Goal: Task Accomplishment & Management: Manage account settings

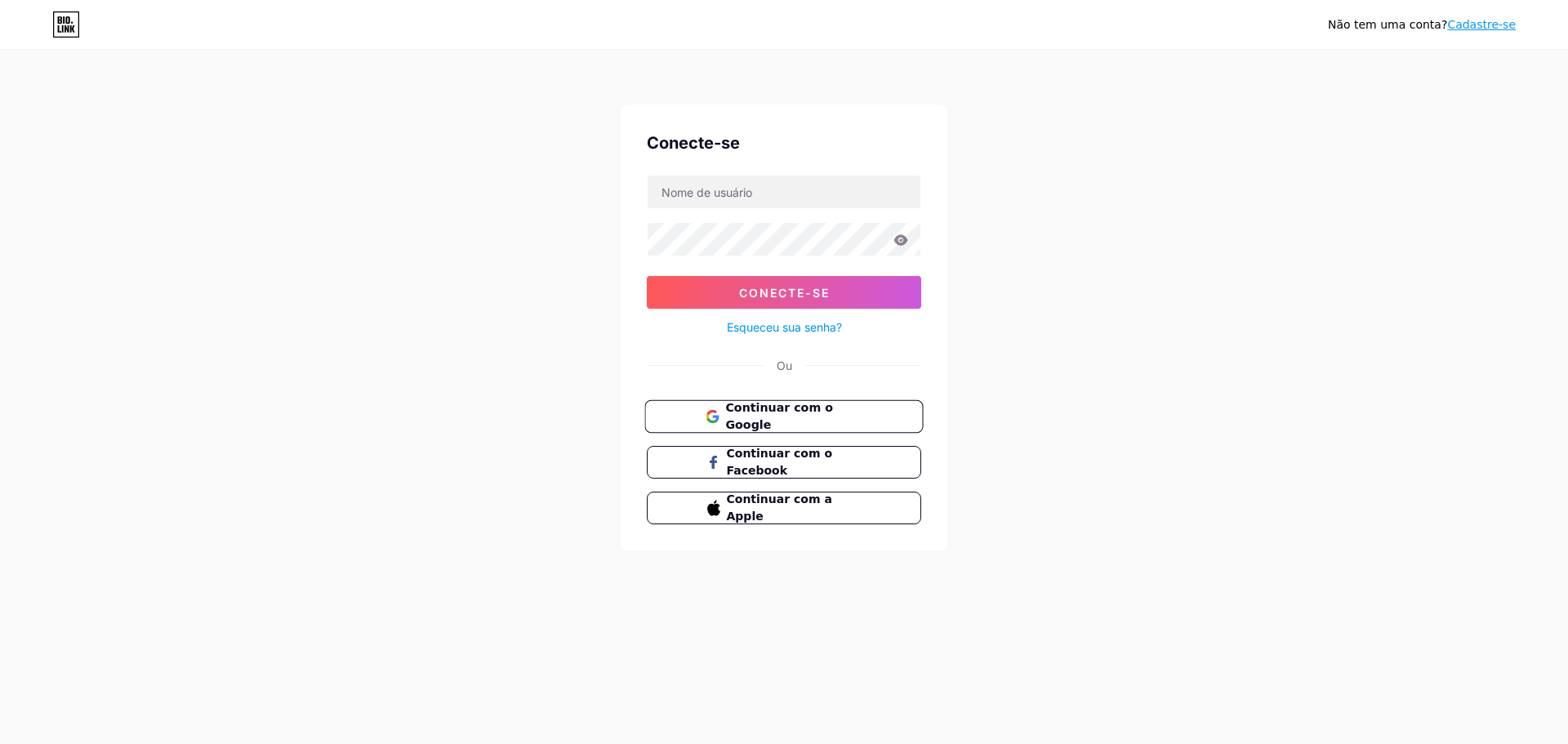
click at [743, 414] on font "Continuar com o Google" at bounding box center [779, 416] width 107 height 31
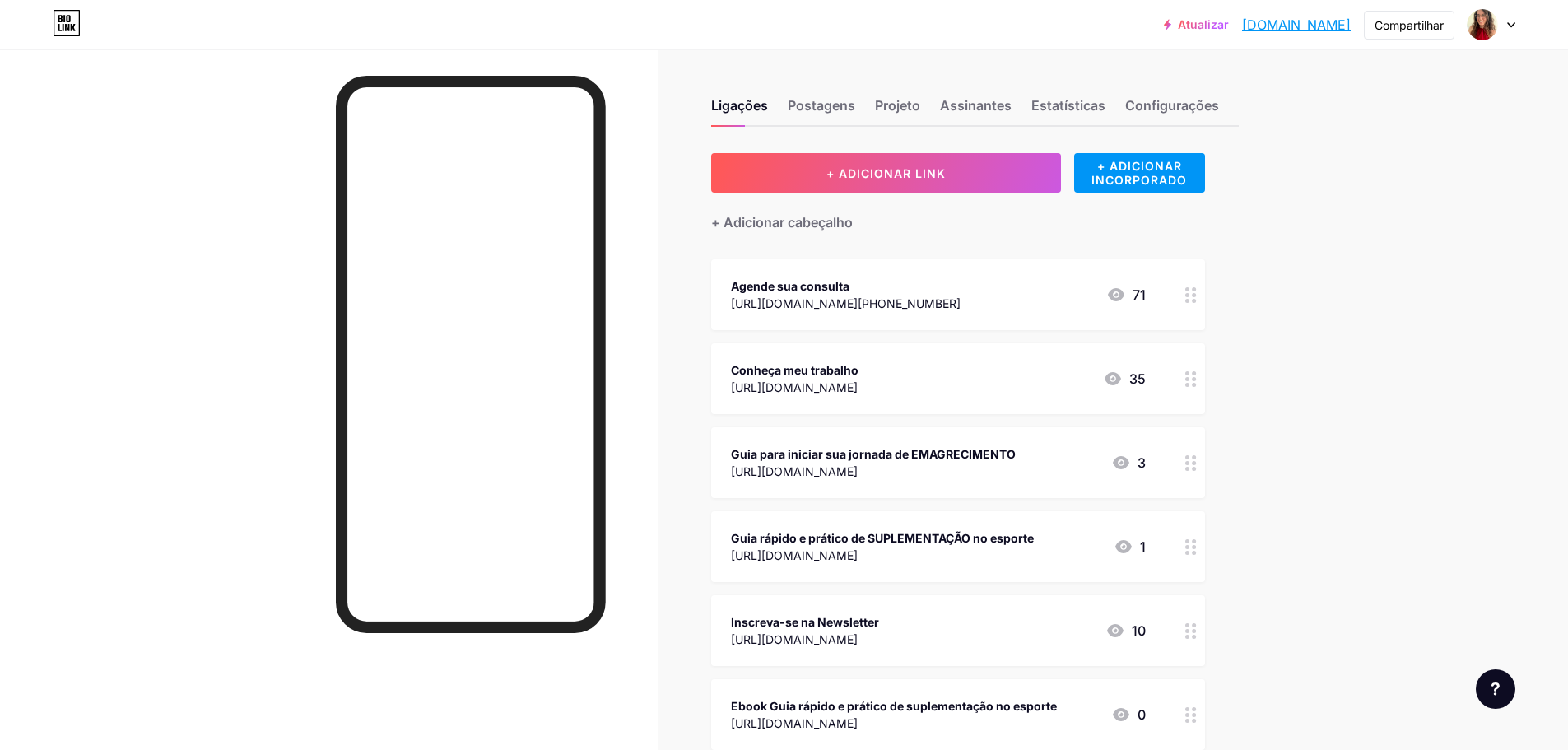
click at [1122, 632] on icon at bounding box center [1114, 631] width 16 height 14
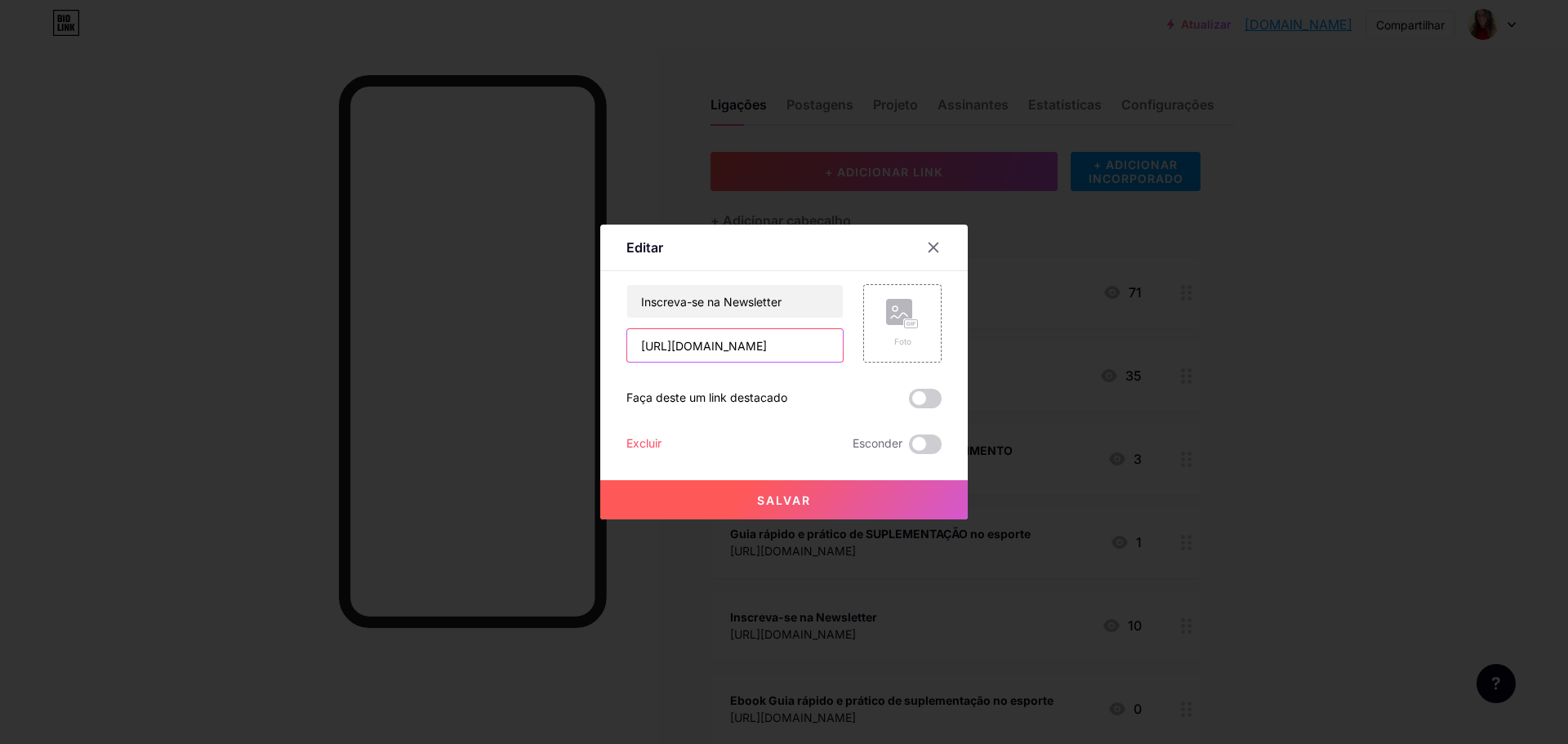
click at [734, 349] on input "[URL][DOMAIN_NAME]" at bounding box center [735, 345] width 216 height 33
drag, startPoint x: 932, startPoint y: 244, endPoint x: 942, endPoint y: 223, distance: 23.3
click at [932, 244] on icon at bounding box center [934, 248] width 13 height 13
